Goal: Task Accomplishment & Management: Manage account settings

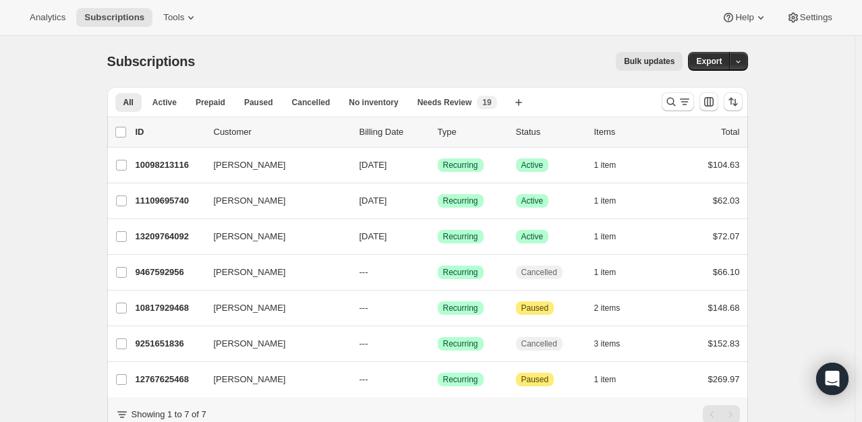
click at [678, 115] on div at bounding box center [702, 101] width 92 height 27
click at [677, 108] on icon "Search and filter results" at bounding box center [670, 101] width 13 height 13
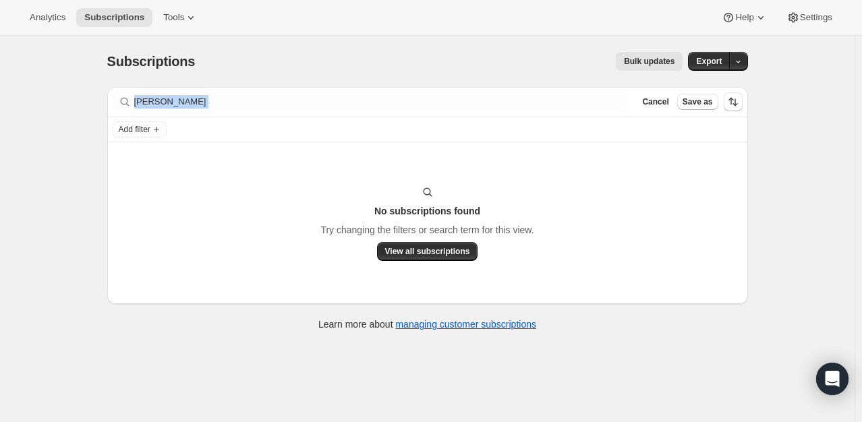
click at [67, 122] on div "Subscriptions. This page is ready Subscriptions Bulk updates More actions Bulk …" at bounding box center [427, 247] width 854 height 422
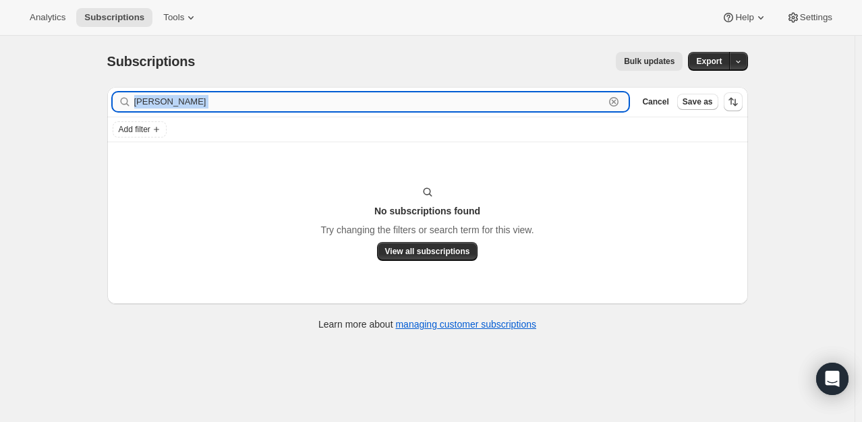
click at [223, 97] on input "[PERSON_NAME]" at bounding box center [369, 101] width 471 height 19
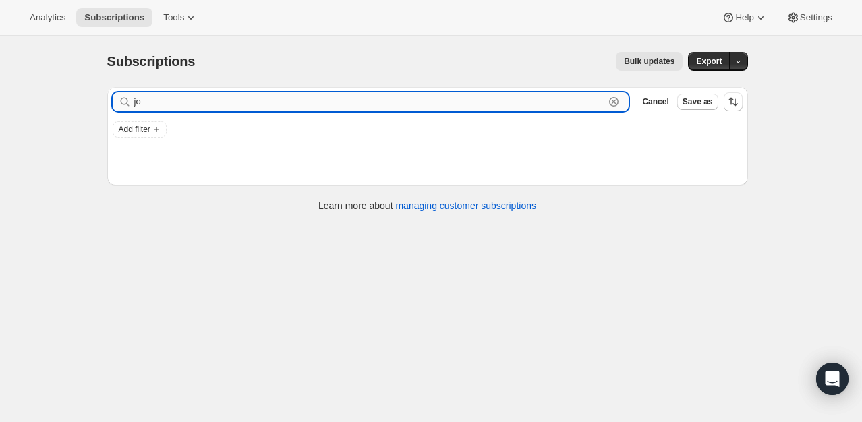
type input "j"
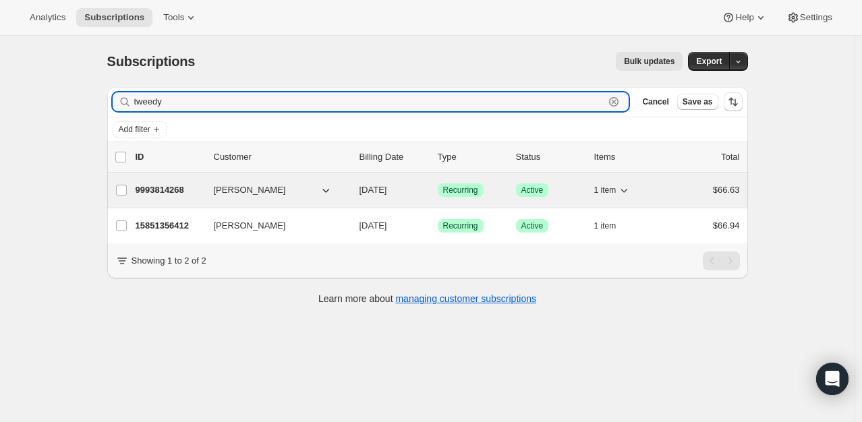
type input "tweedy"
click at [172, 182] on div "9993814268 [PERSON_NAME] [DATE] Success Recurring Success Active 1 item $66.63" at bounding box center [438, 190] width 604 height 19
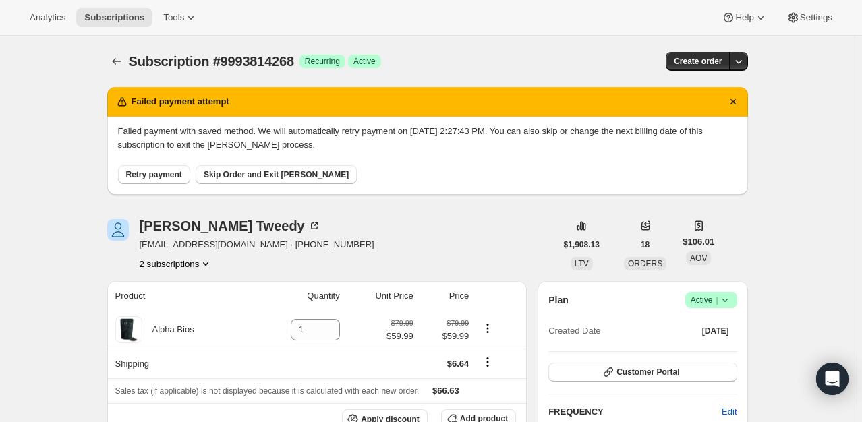
click at [727, 295] on icon at bounding box center [724, 299] width 13 height 13
click at [729, 351] on span "Cancel subscription" at bounding box center [715, 349] width 76 height 10
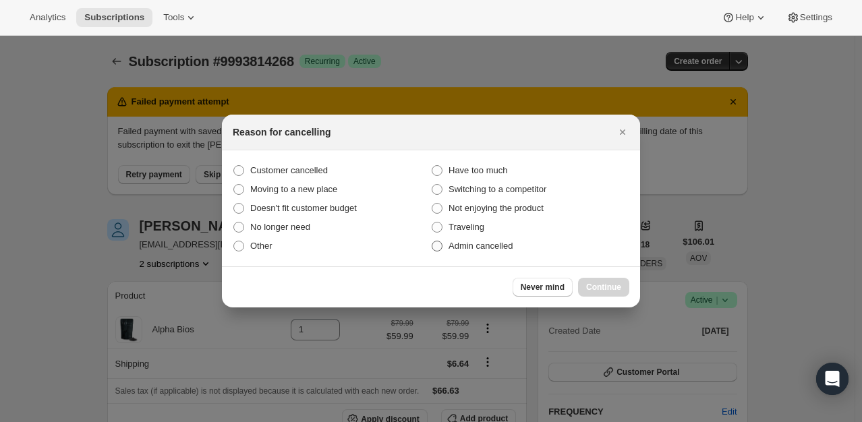
click at [488, 255] on label "Admin cancelled" at bounding box center [530, 246] width 198 height 19
click at [432, 241] on input "Admin cancelled" at bounding box center [432, 241] width 1 height 1
radio input "true"
click at [610, 289] on span "Continue" at bounding box center [603, 287] width 35 height 11
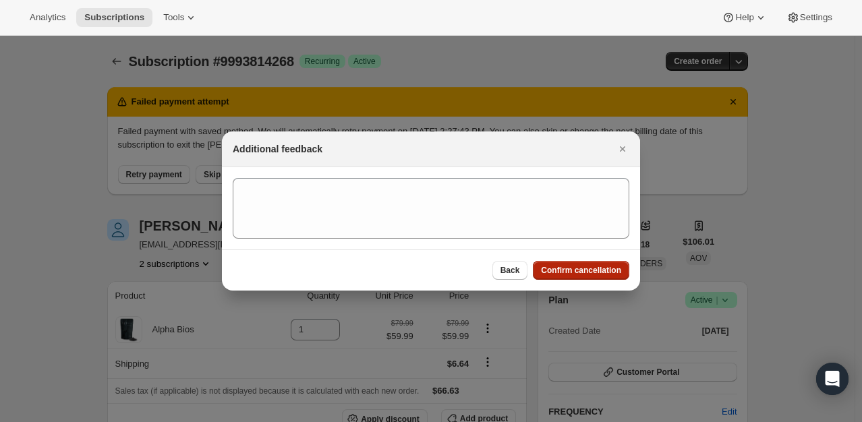
click at [576, 268] on span "Confirm cancellation" at bounding box center [581, 270] width 80 height 11
